Goal: Task Accomplishment & Management: Complete application form

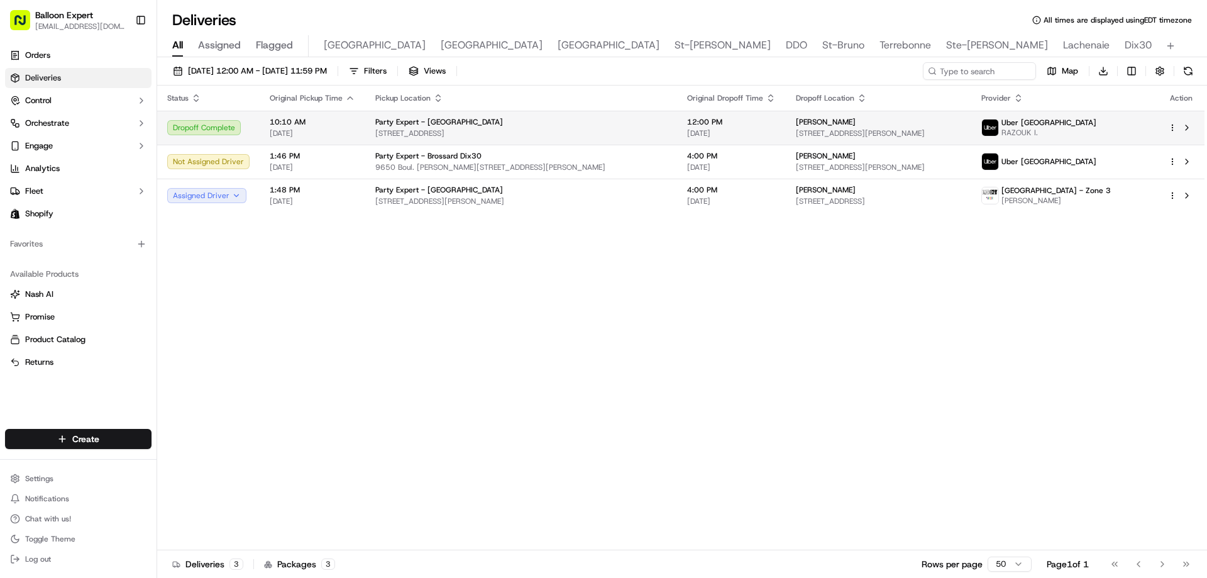
click at [314, 121] on span "10:10 AM" at bounding box center [312, 122] width 85 height 10
click at [1172, 125] on html "Balloon Expert fanastasopoulos@party-expert.com Toggle Sidebar Orders Deliverie…" at bounding box center [603, 289] width 1207 height 578
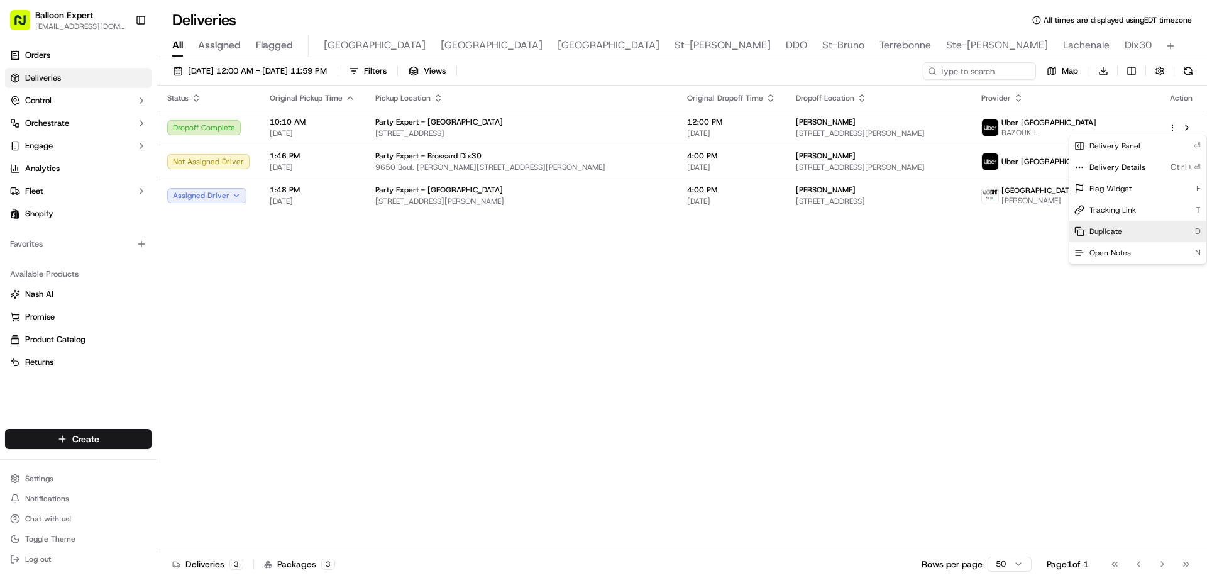
click at [1126, 234] on div "Duplicate D" at bounding box center [1137, 231] width 137 height 21
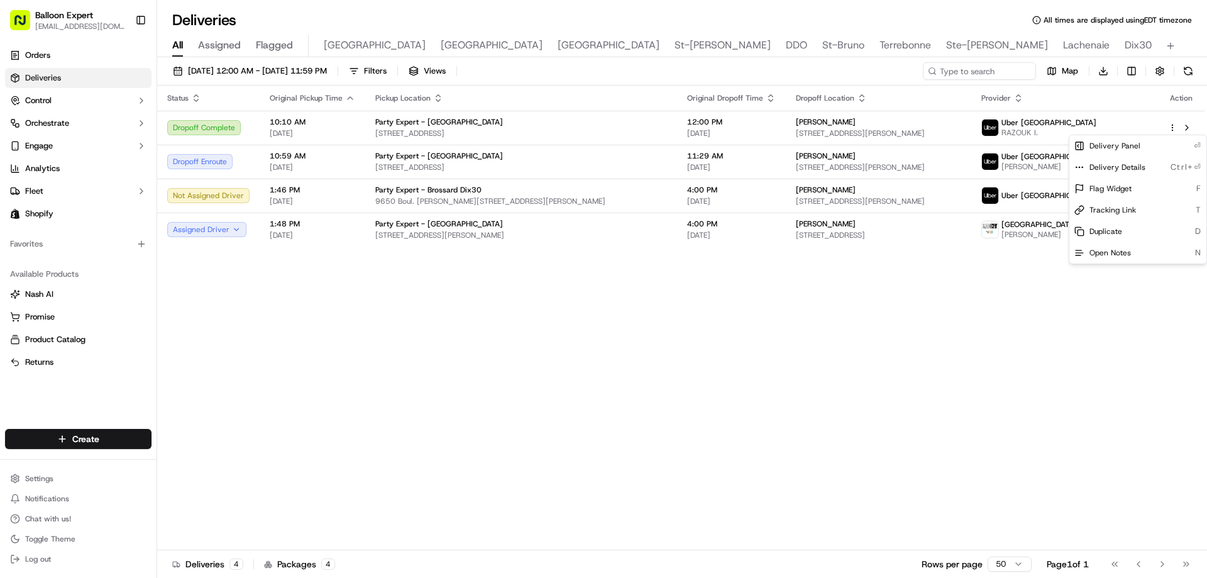
click at [70, 429] on html "Balloon Expert fanastasopoulos@party-expert.com Toggle Sidebar Orders Deliverie…" at bounding box center [603, 289] width 1207 height 578
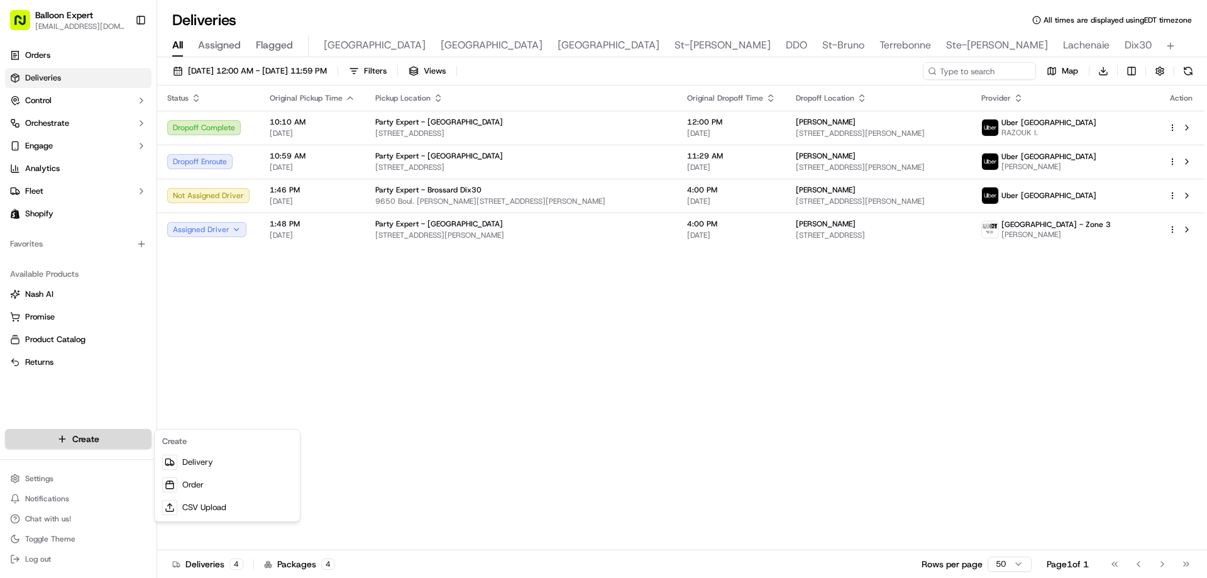
click at [79, 432] on html "Balloon Expert fanastasopoulos@party-expert.com Toggle Sidebar Orders Deliverie…" at bounding box center [603, 289] width 1207 height 578
drag, startPoint x: 216, startPoint y: 487, endPoint x: 250, endPoint y: 485, distance: 34.0
click at [217, 487] on link "Order" at bounding box center [227, 484] width 140 height 23
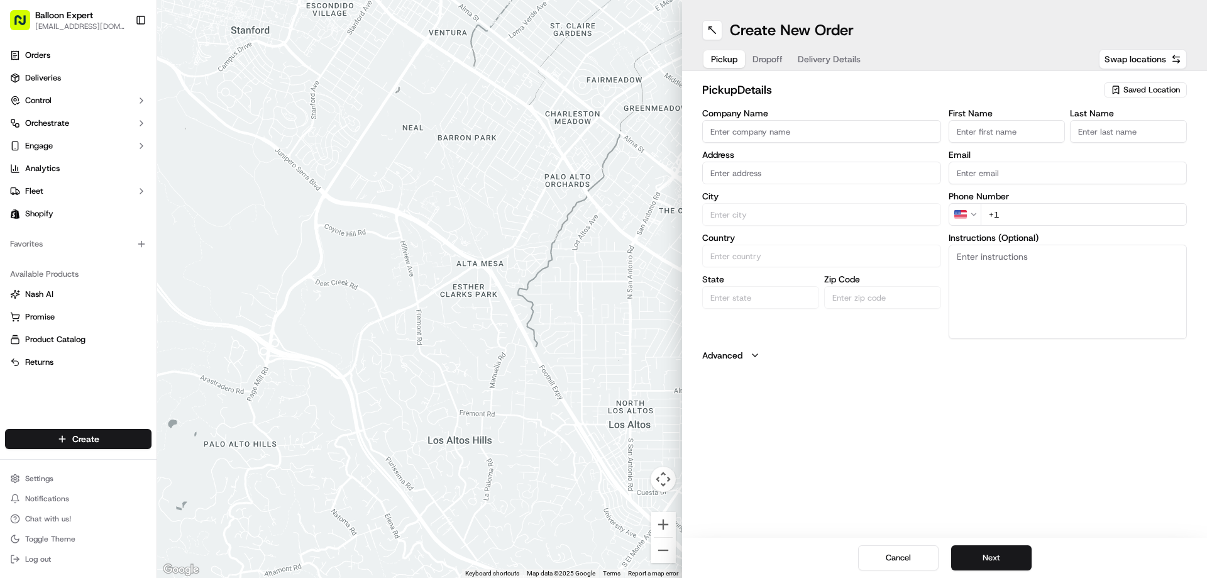
click at [1139, 91] on span "Saved Location" at bounding box center [1151, 89] width 57 height 11
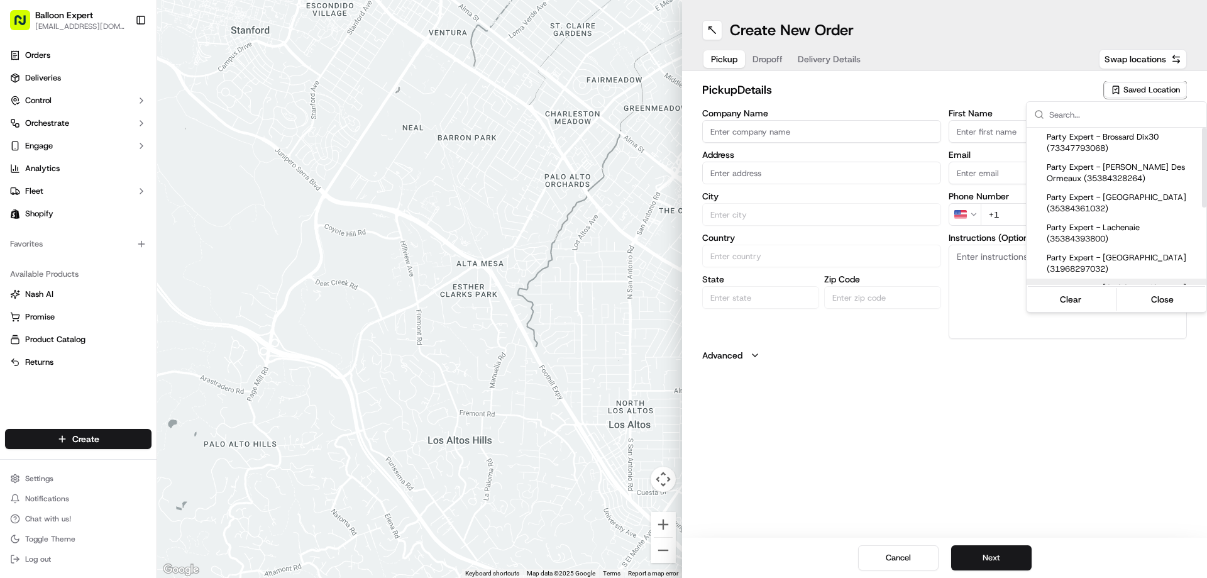
click at [1101, 282] on span "Party Expert - Montréal (35384459336)" at bounding box center [1123, 293] width 155 height 23
type input "Party Expert - [GEOGRAPHIC_DATA]"
type input "[STREET_ADDRESS]"
type input "[GEOGRAPHIC_DATA]"
type input "CA"
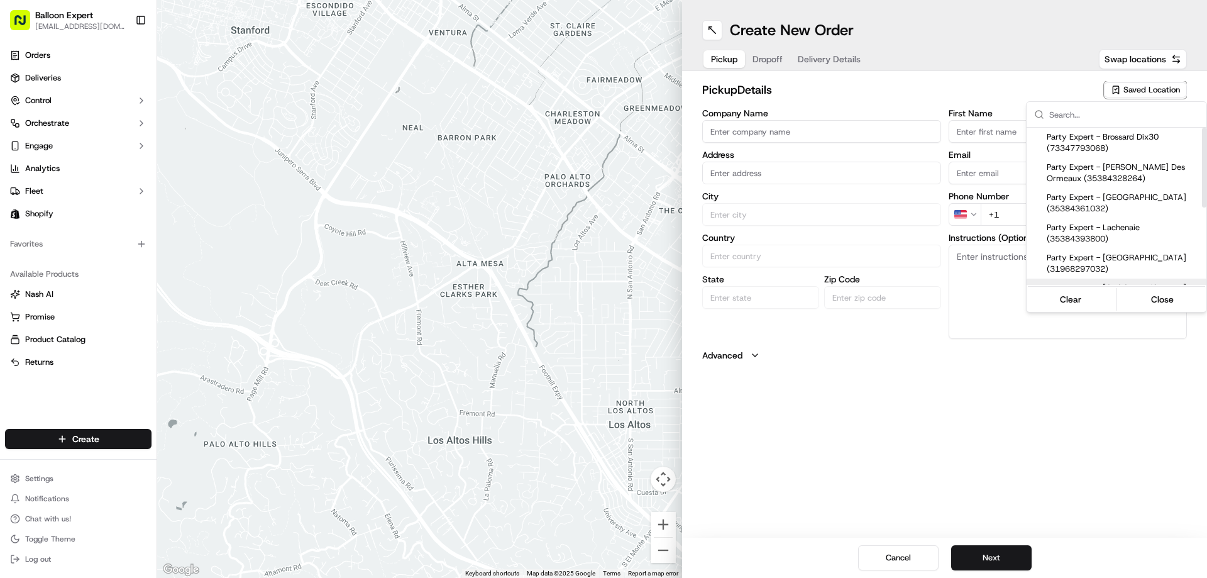
type input "QC"
type input "H4N 3K1"
type input "Store"
type input "Employee"
type input "[EMAIL_ADDRESS][DOMAIN_NAME]"
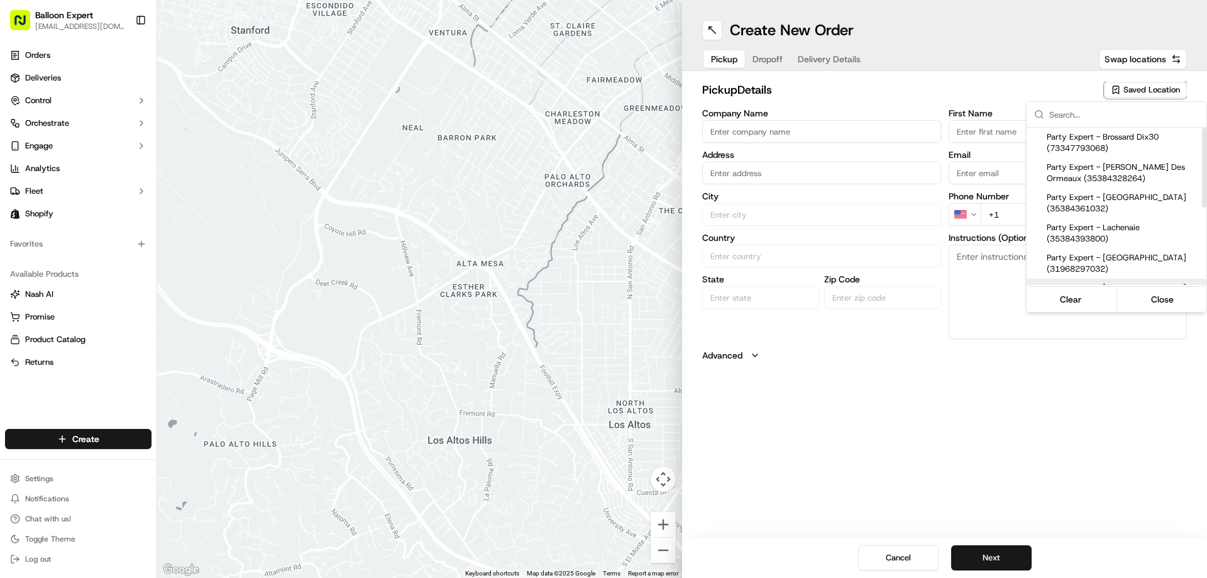
type input "[PHONE_NUMBER]"
type textarea "Upon your arrival, proceed to the balloon counter and inquire about your order …"
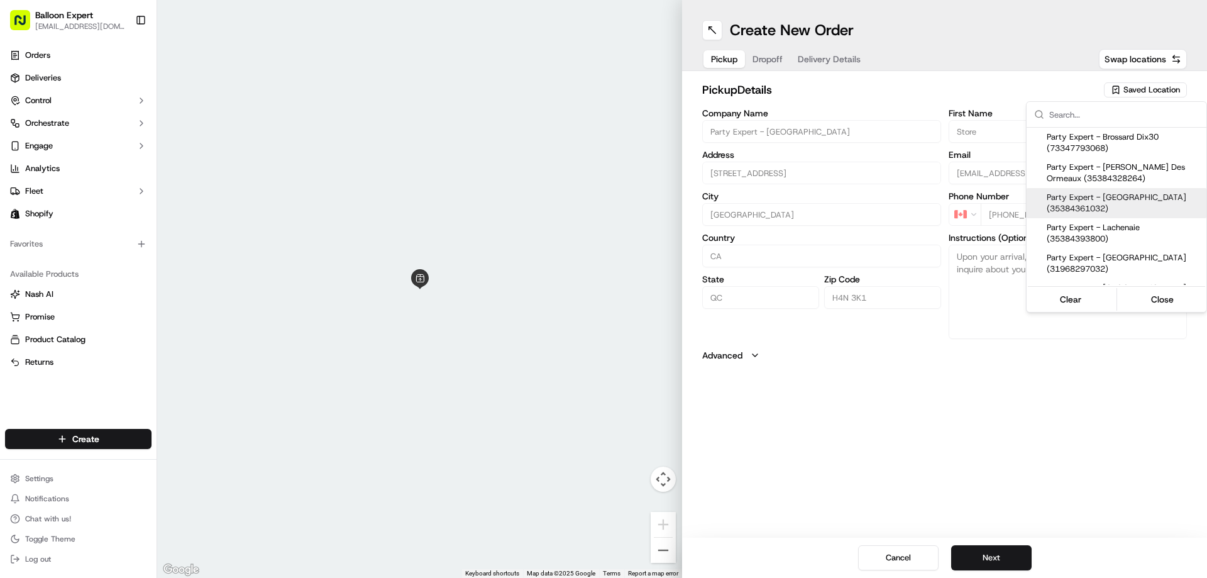
click at [835, 60] on html "Balloon Expert fanastasopoulos@party-expert.com Toggle Sidebar Orders Deliverie…" at bounding box center [603, 289] width 1207 height 578
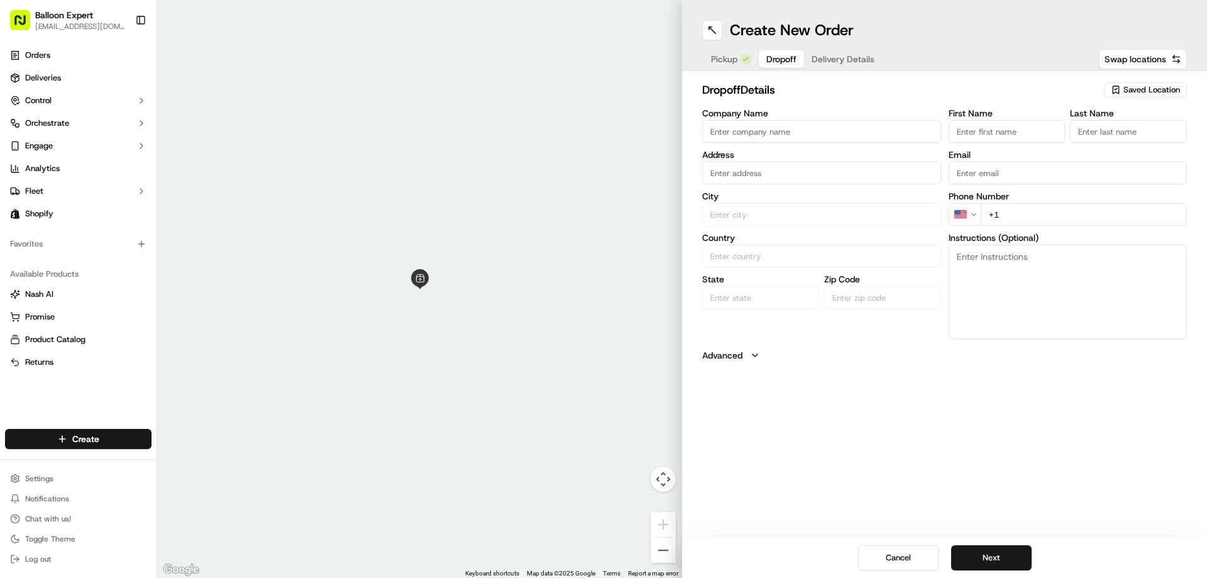
click at [768, 66] on button "Dropoff" at bounding box center [781, 59] width 45 height 18
click at [983, 128] on input "First Name" at bounding box center [1006, 131] width 117 height 23
type input "Catherine"
click at [1136, 131] on input "Last Name" at bounding box center [1128, 131] width 117 height 23
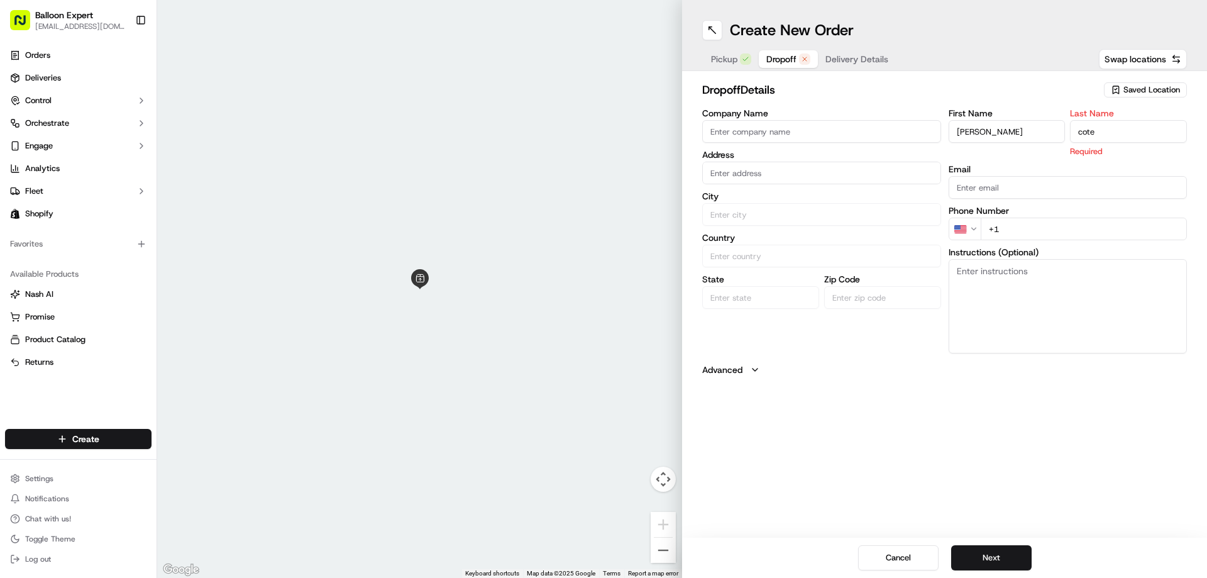
type input "Cote"
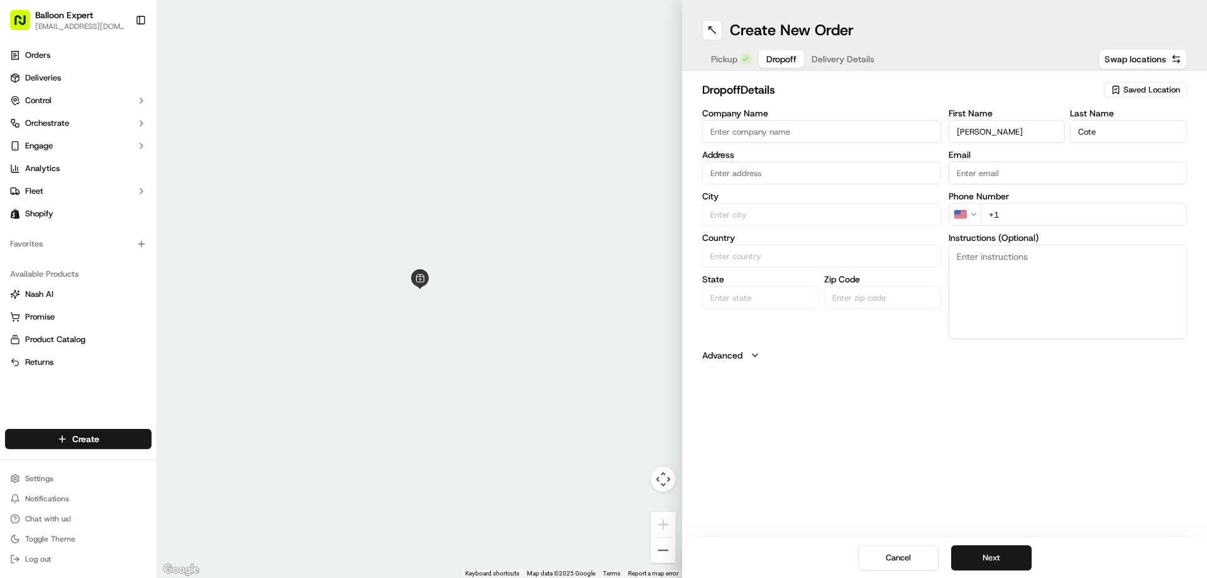
click at [1027, 224] on input "+1" at bounding box center [1083, 214] width 207 height 23
click at [1025, 222] on input "+1" at bounding box center [1083, 214] width 207 height 23
paste input "438 528 2833"
type input "+1 438 528 2833"
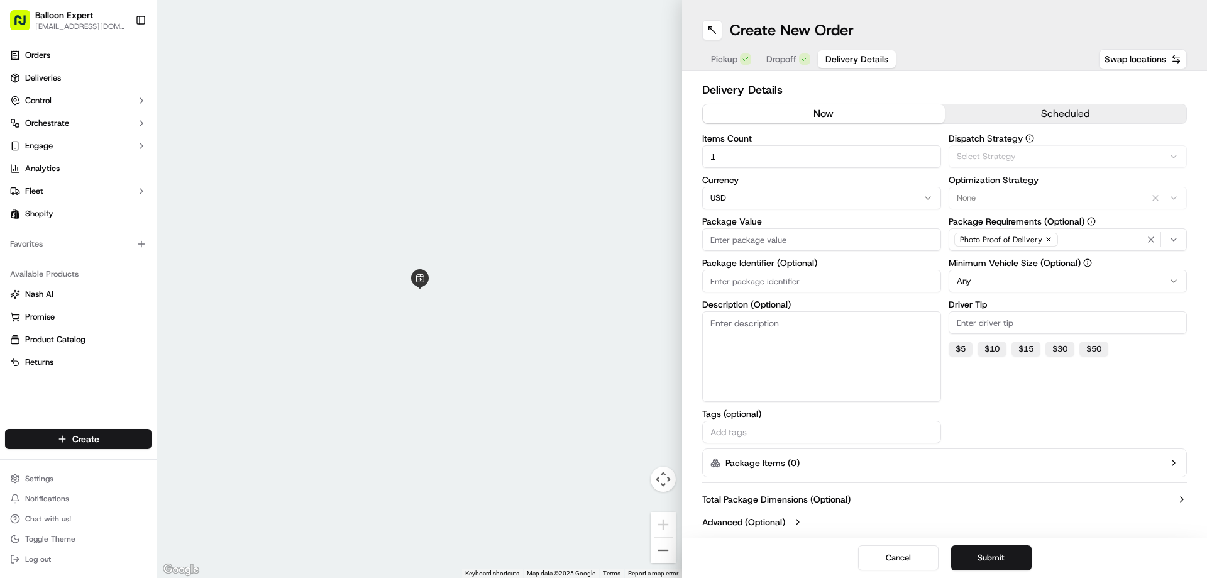
click at [840, 59] on span "Delivery Details" at bounding box center [856, 59] width 63 height 13
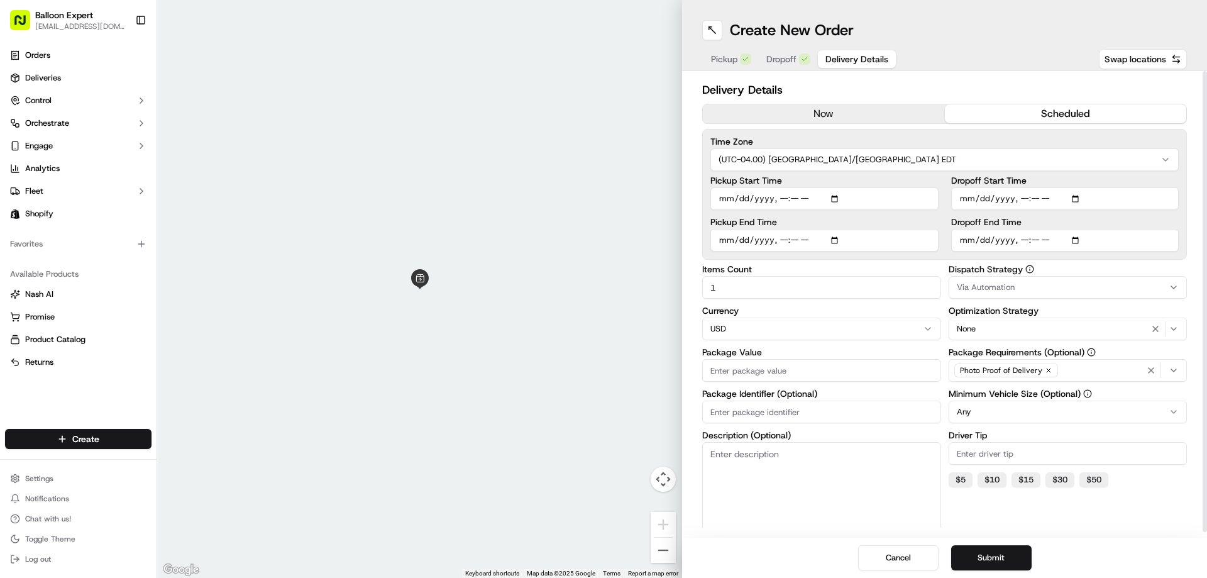
click at [1072, 111] on button "scheduled" at bounding box center [1066, 113] width 242 height 19
click at [833, 197] on input "Pickup Start Time" at bounding box center [824, 198] width 228 height 23
type input "2025-09-24T11:08"
drag, startPoint x: 1016, startPoint y: 512, endPoint x: 1033, endPoint y: 512, distance: 17.6
click at [1016, 512] on div "Dispatch Strategy Via Automation Optimization Strategy None Package Requirement…" at bounding box center [1067, 419] width 239 height 309
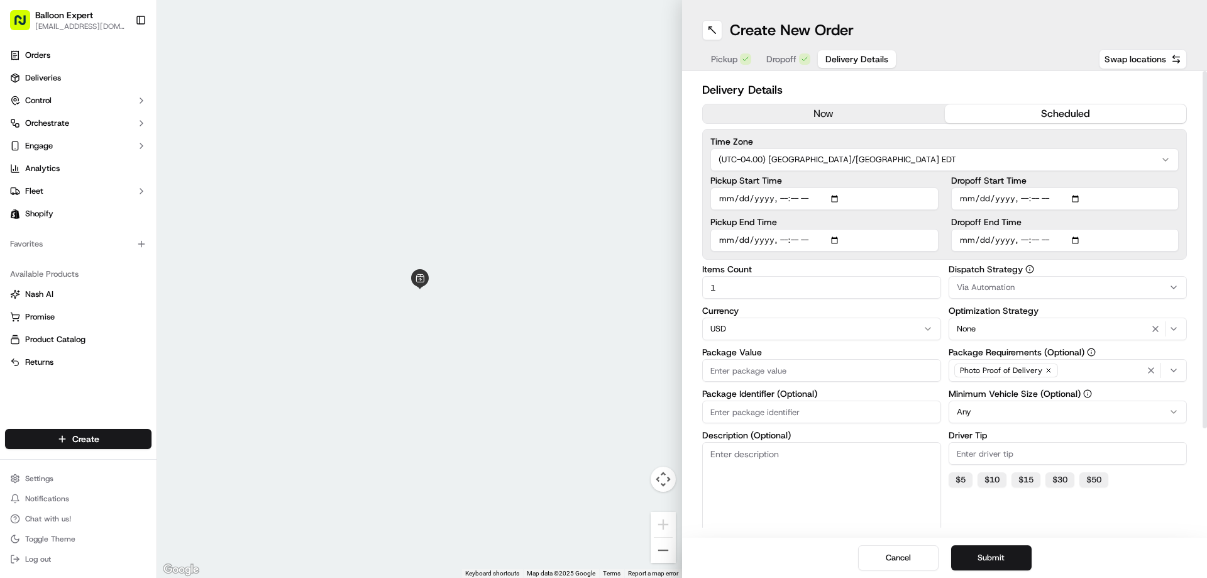
click at [766, 325] on html "Balloon Expert fanastasopoulos@party-expert.com Toggle Sidebar Orders Deliverie…" at bounding box center [603, 289] width 1207 height 578
click at [762, 370] on input "Package Value" at bounding box center [821, 370] width 239 height 23
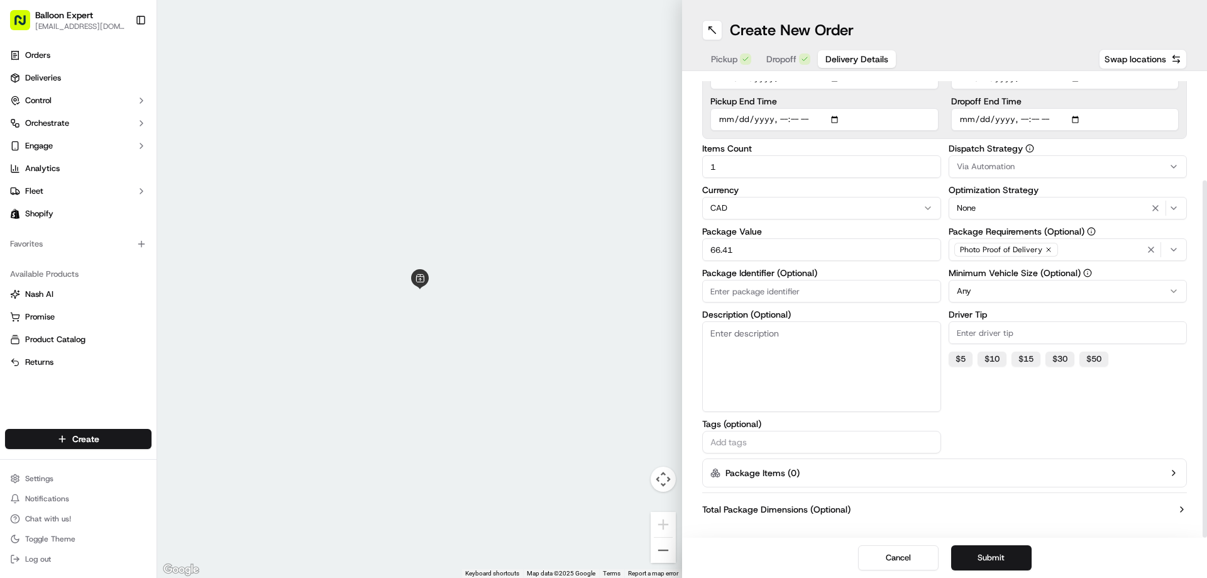
scroll to position [136, 0]
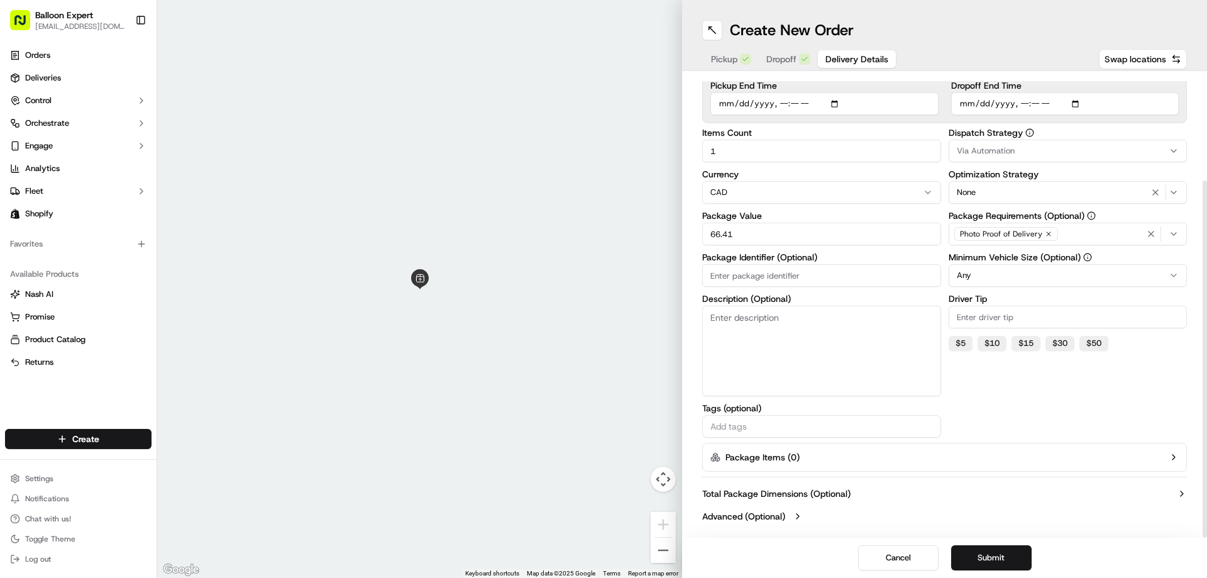
type input "66.41"
click at [772, 332] on textarea "Description (Optional)" at bounding box center [821, 350] width 239 height 91
type textarea "28458"
click at [765, 429] on input "text" at bounding box center [822, 426] width 228 height 15
type input "pickup"
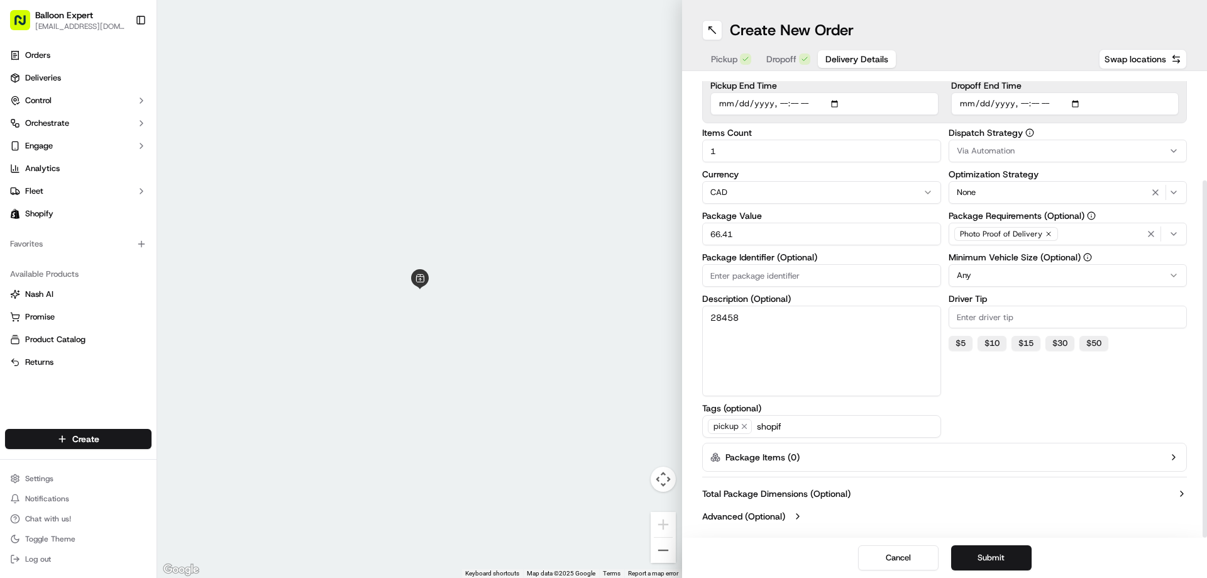
type input "shopify"
click at [1004, 563] on button "Submit" at bounding box center [991, 557] width 80 height 25
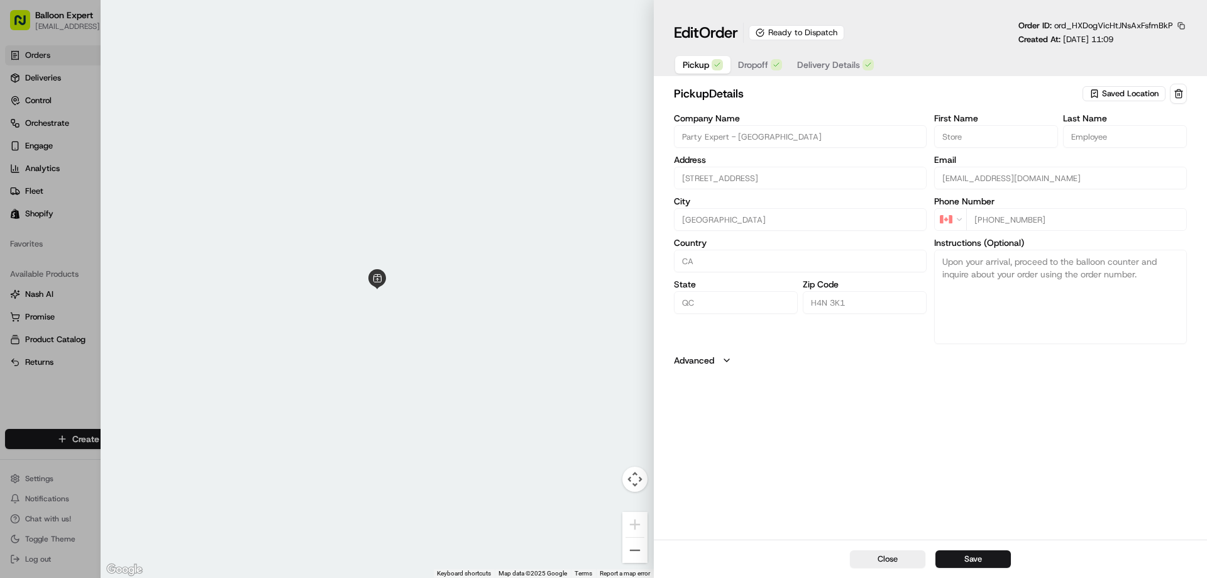
click at [994, 556] on button "Save" at bounding box center [972, 559] width 75 height 18
type input "+1"
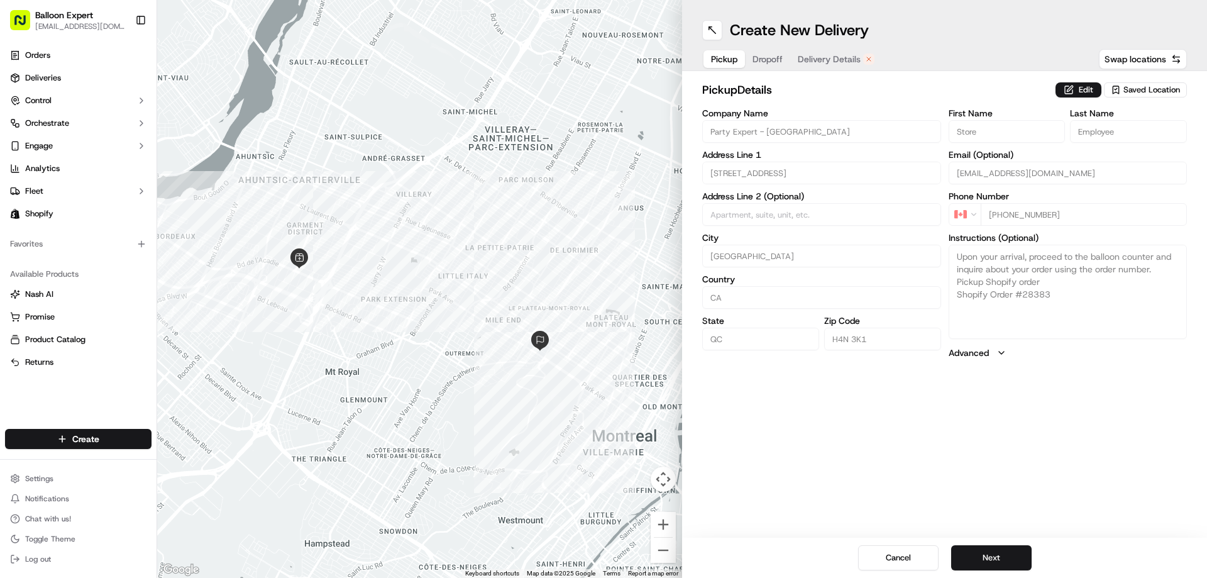
click at [826, 55] on span "Delivery Details" at bounding box center [829, 59] width 63 height 13
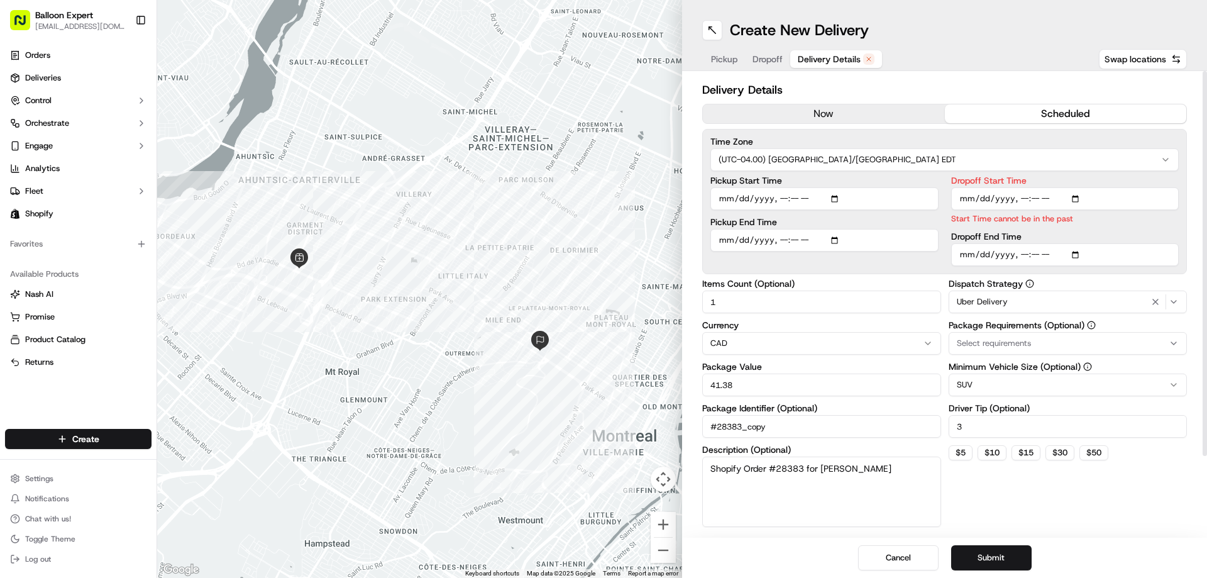
click at [835, 119] on button "now" at bounding box center [824, 113] width 242 height 19
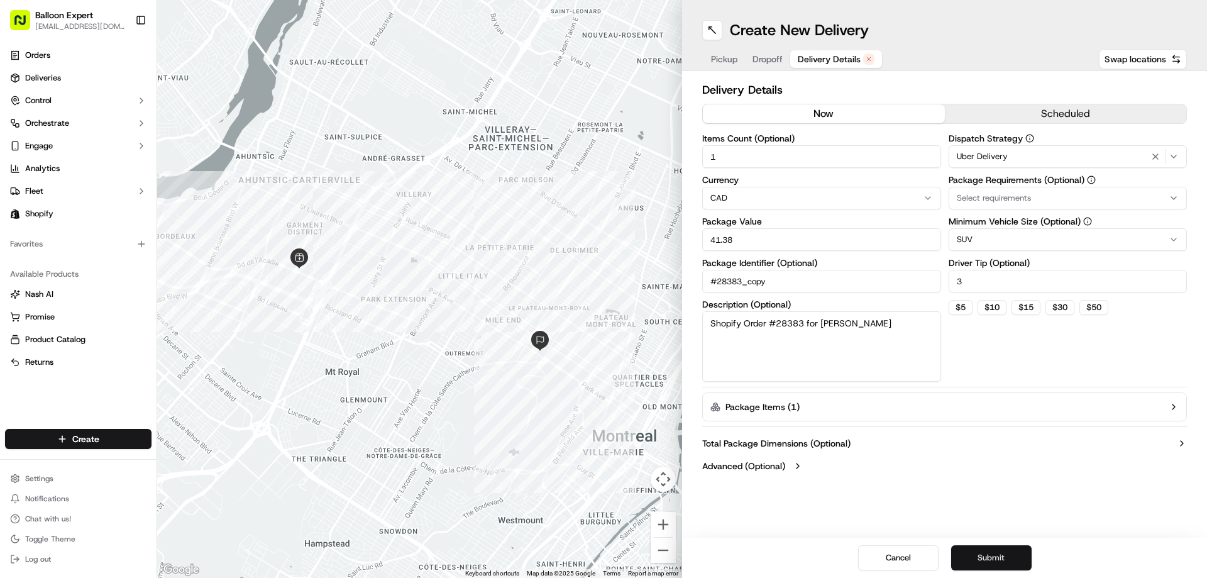
click at [1014, 558] on button "Submit" at bounding box center [991, 557] width 80 height 25
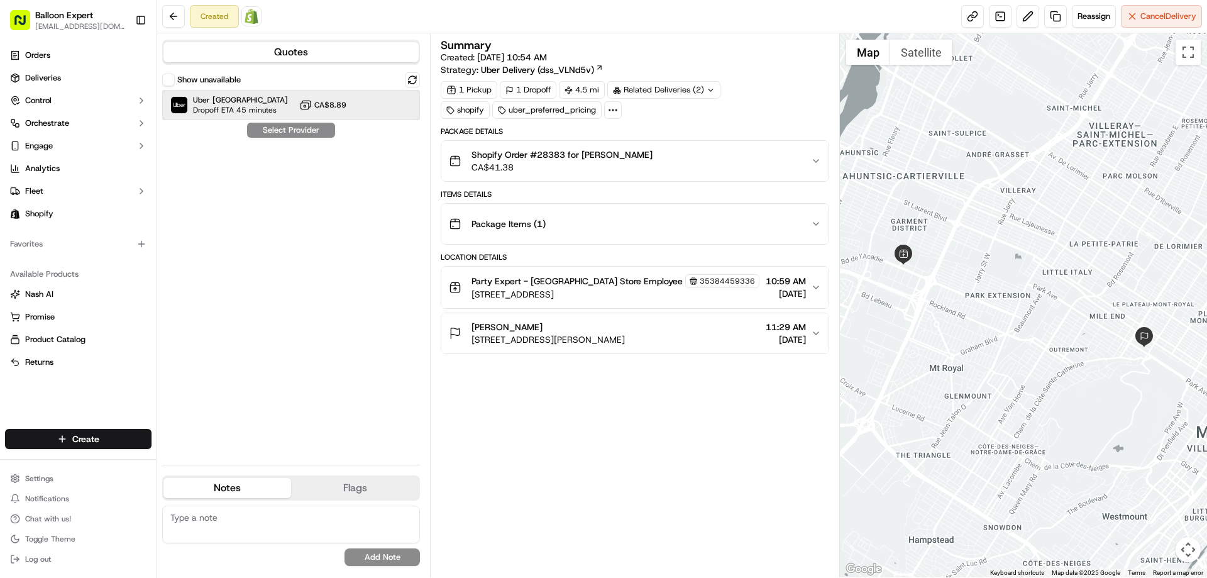
drag, startPoint x: 355, startPoint y: 96, endPoint x: 354, endPoint y: 111, distance: 15.1
click at [354, 102] on div "Uber Canada Dropoff ETA 45 minutes CA$8.89" at bounding box center [291, 105] width 258 height 30
click at [271, 133] on button "Assign Provider" at bounding box center [290, 130] width 89 height 15
